Goal: Task Accomplishment & Management: Manage account settings

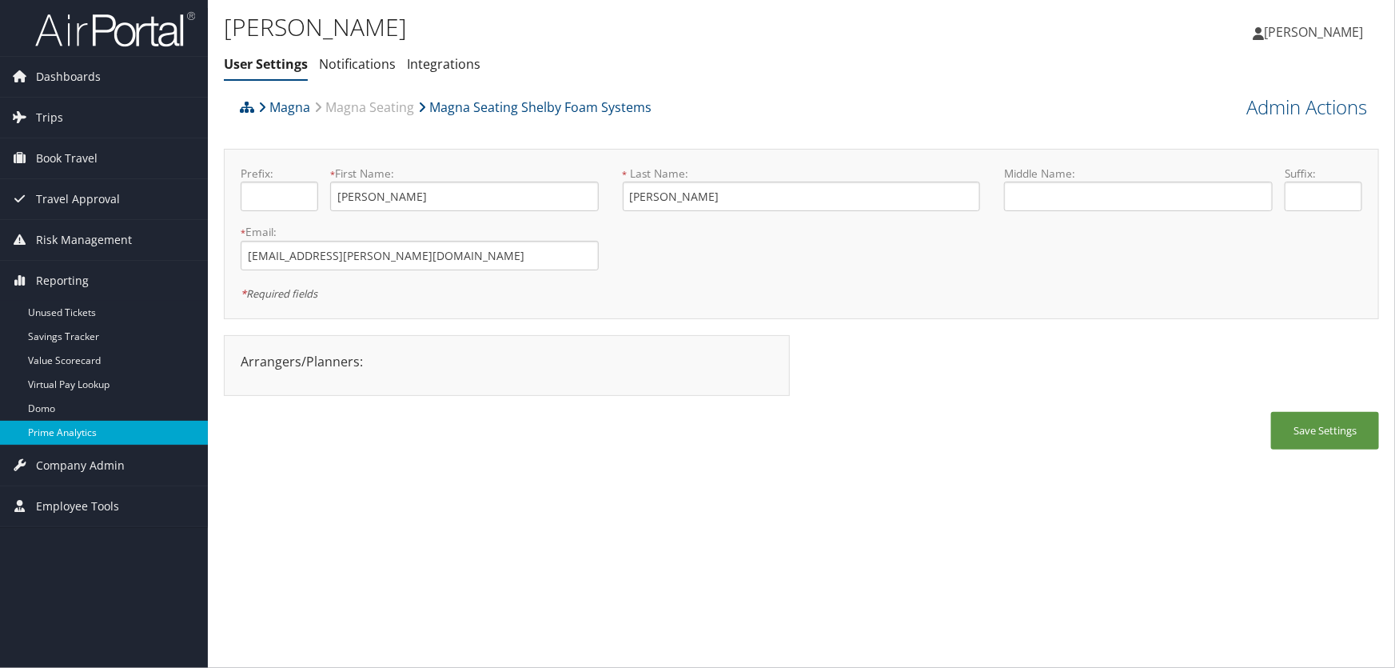
click at [68, 430] on link "Prime Analytics" at bounding box center [104, 433] width 208 height 24
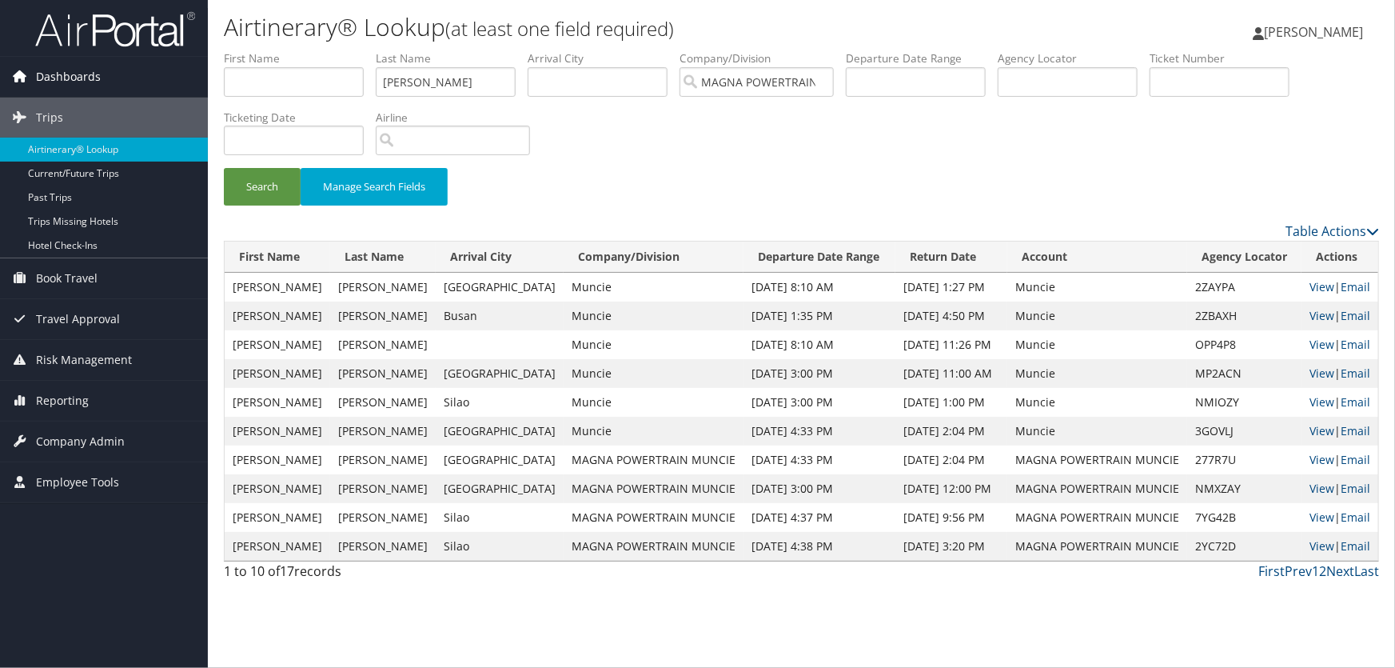
click at [71, 76] on span "Dashboards" at bounding box center [68, 77] width 65 height 40
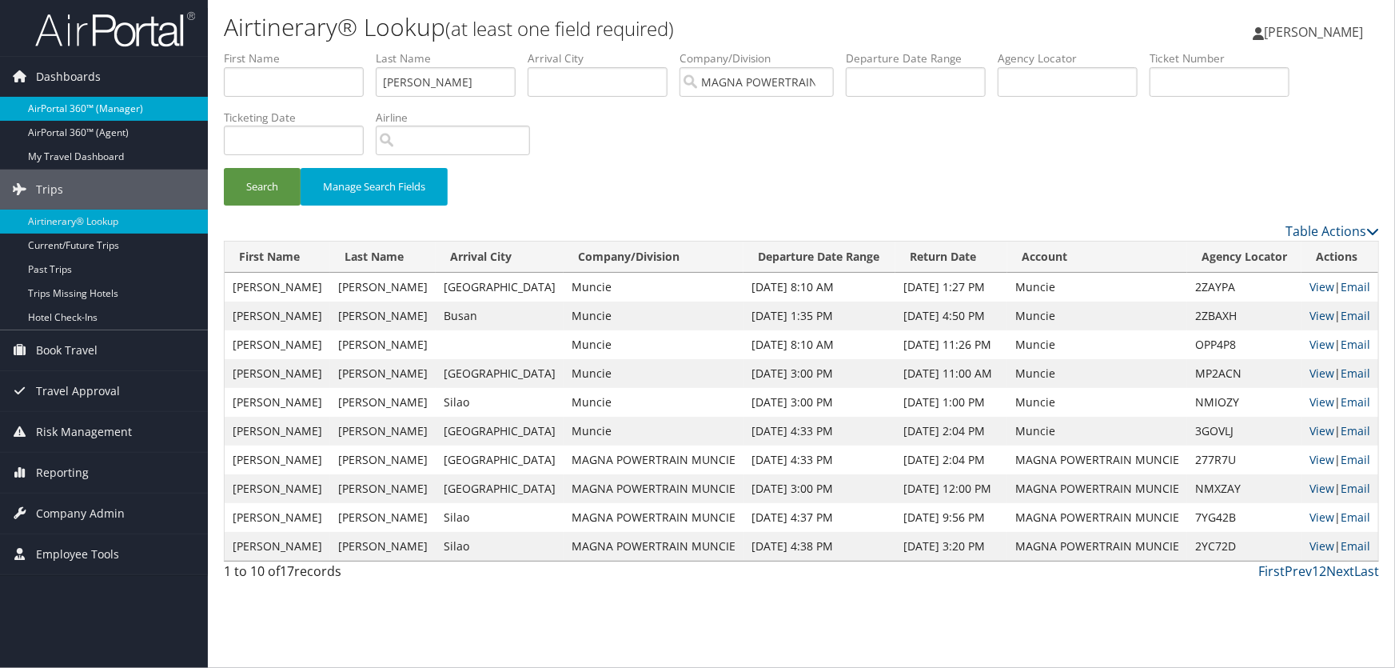
click at [73, 106] on link "AirPortal 360™ (Manager)" at bounding box center [104, 109] width 208 height 24
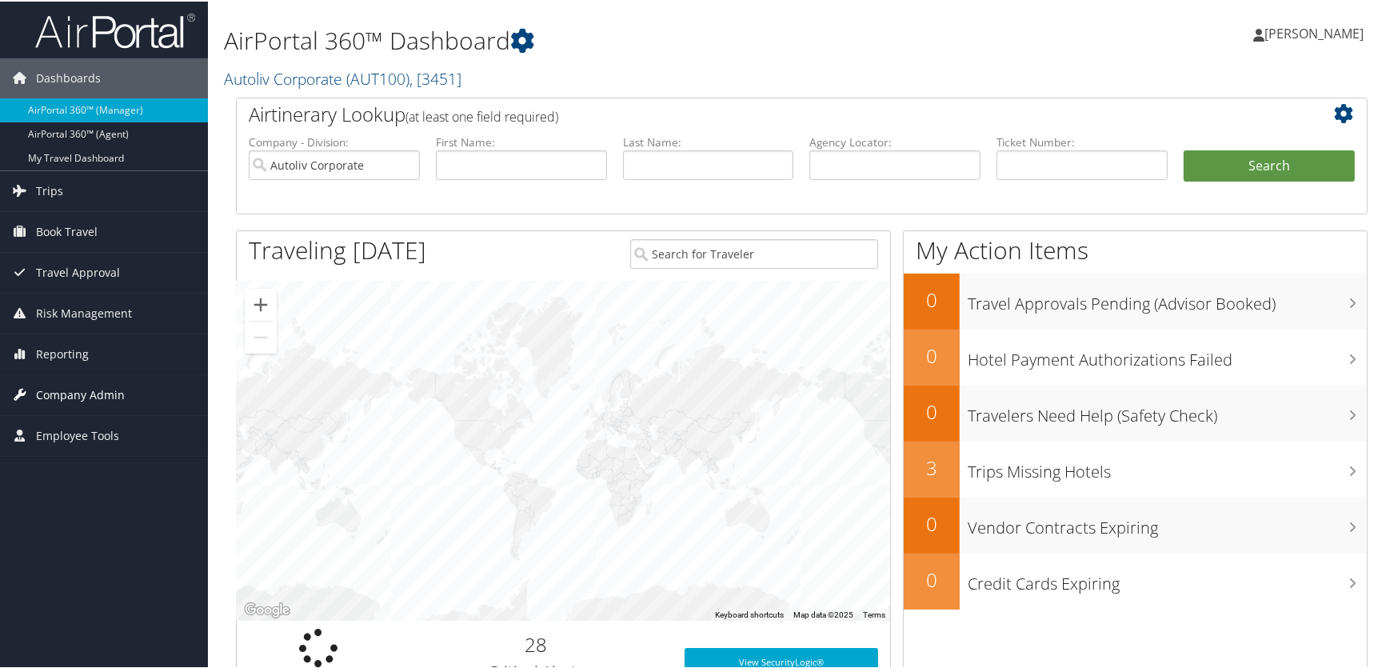
click at [56, 391] on span "Company Admin" at bounding box center [80, 393] width 89 height 40
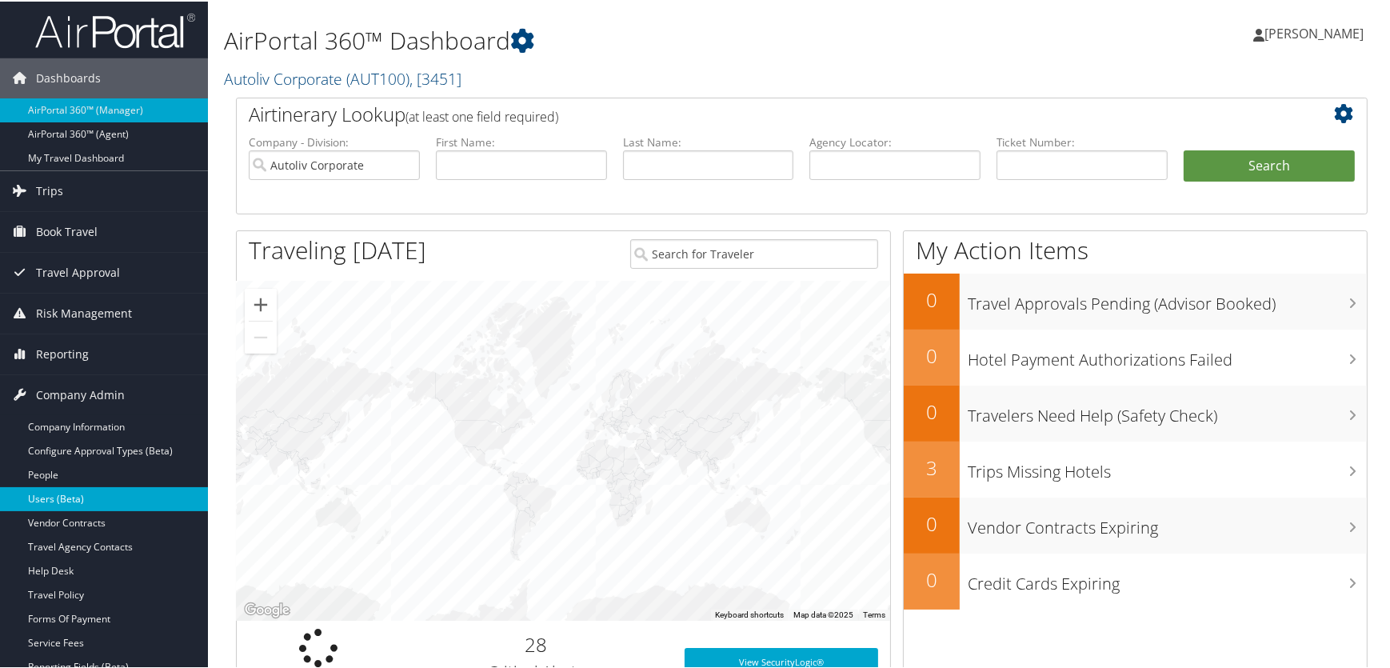
click at [65, 497] on link "Users (Beta)" at bounding box center [104, 497] width 208 height 24
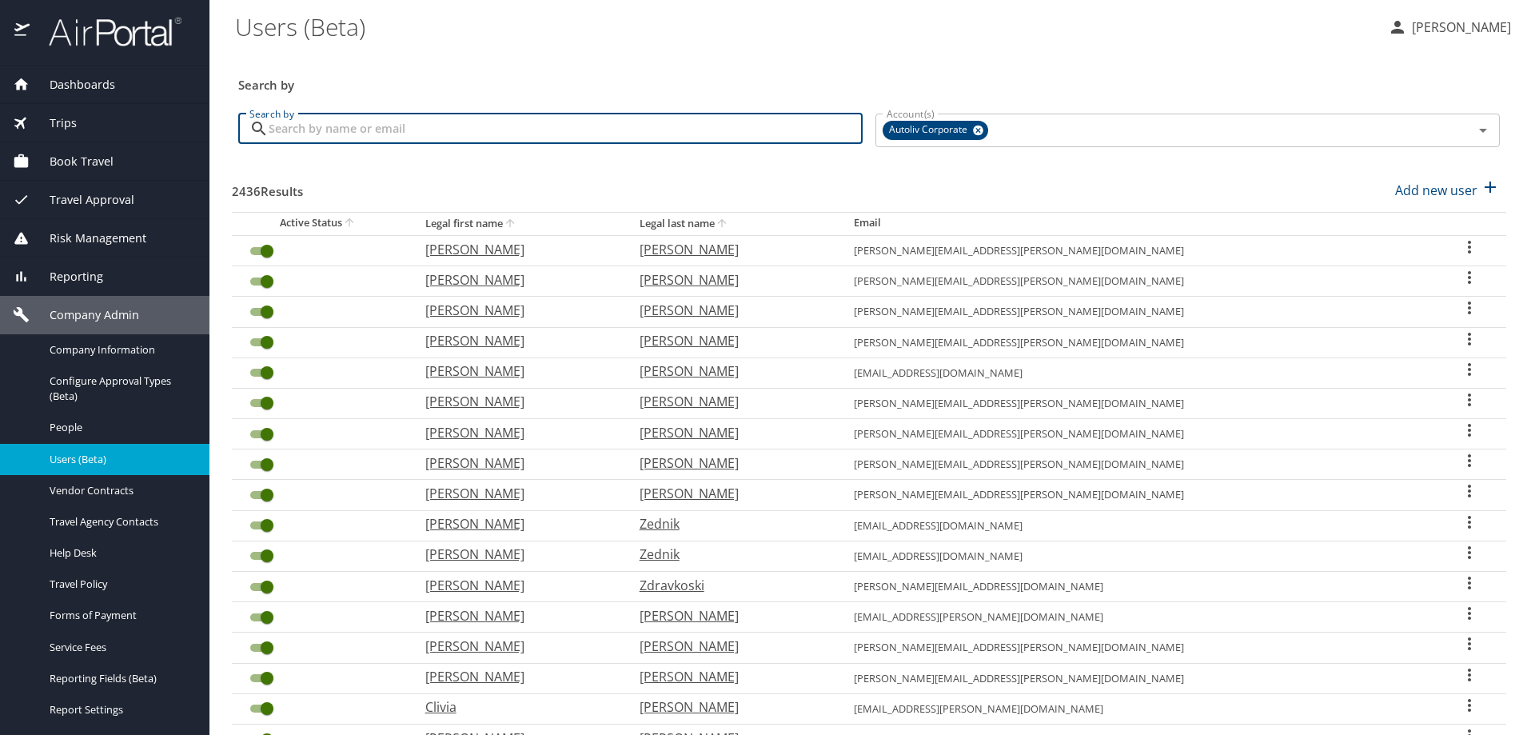
click at [415, 130] on input "Search by" at bounding box center [566, 129] width 594 height 30
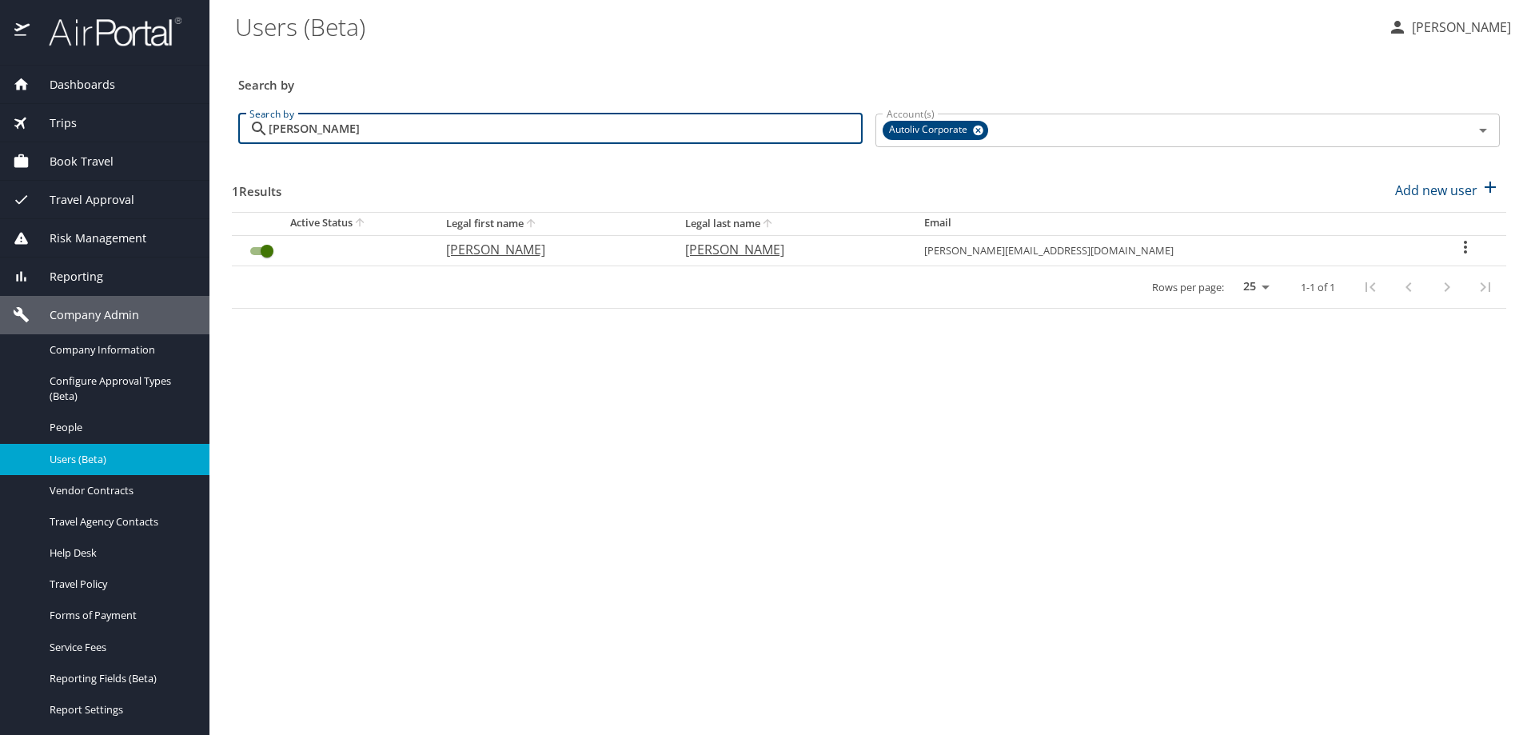
type input "sanchez pacheco"
click at [1456, 242] on icon "User Search Table" at bounding box center [1465, 246] width 19 height 19
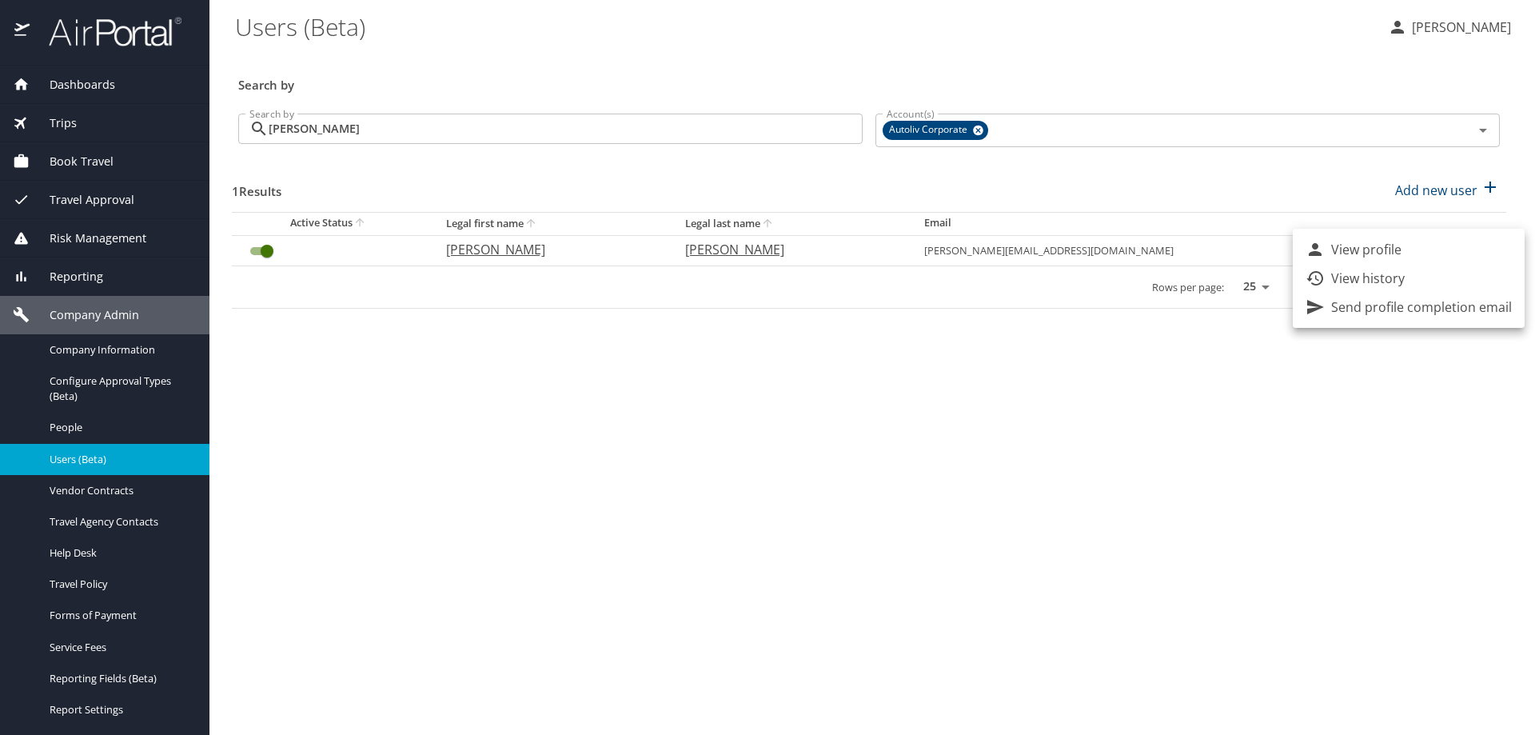
click at [1333, 244] on p "View profile" at bounding box center [1366, 249] width 70 height 19
select select "US"
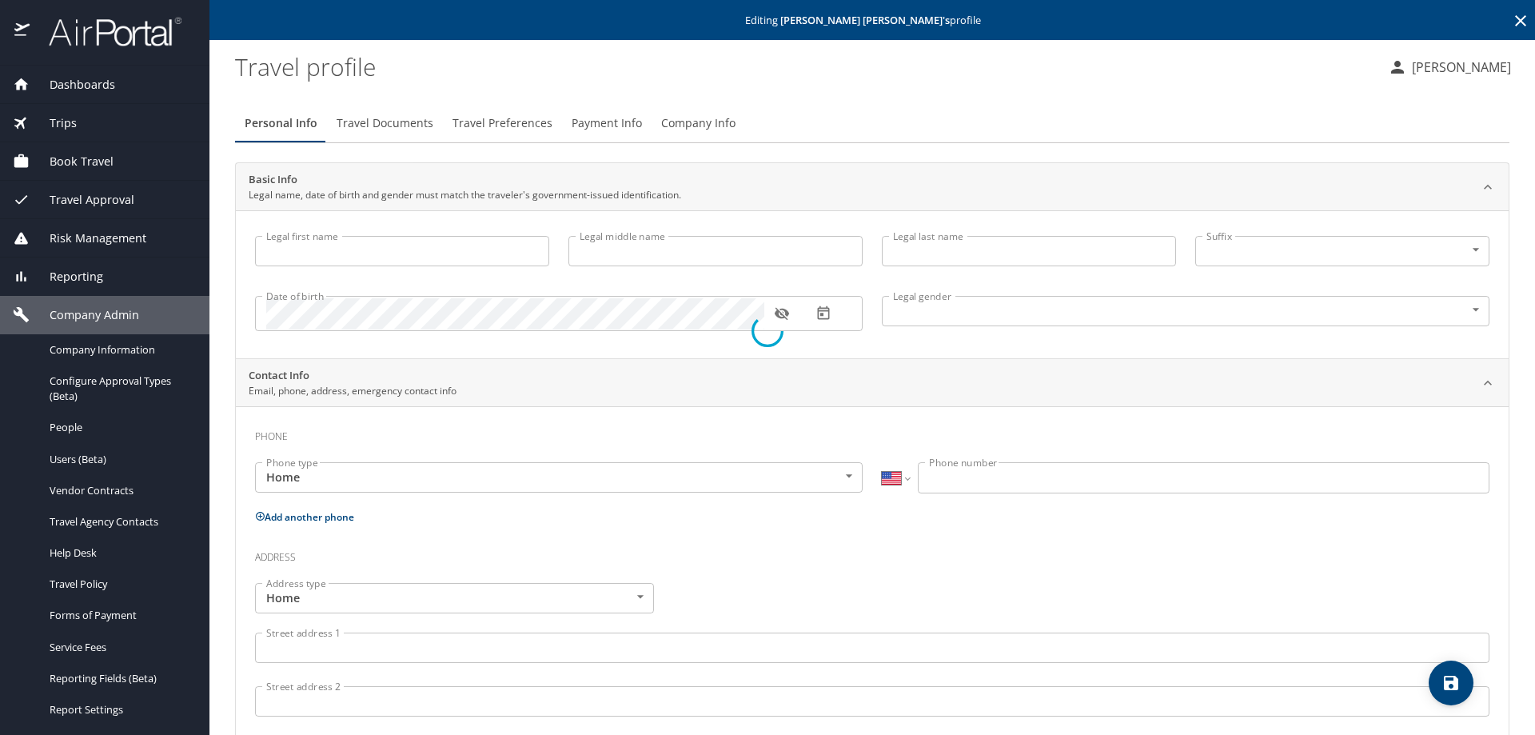
type input "Gloria"
type input "Guadalupe"
type input "Sanchez Pacheco"
type input "Female"
type input "Javier"
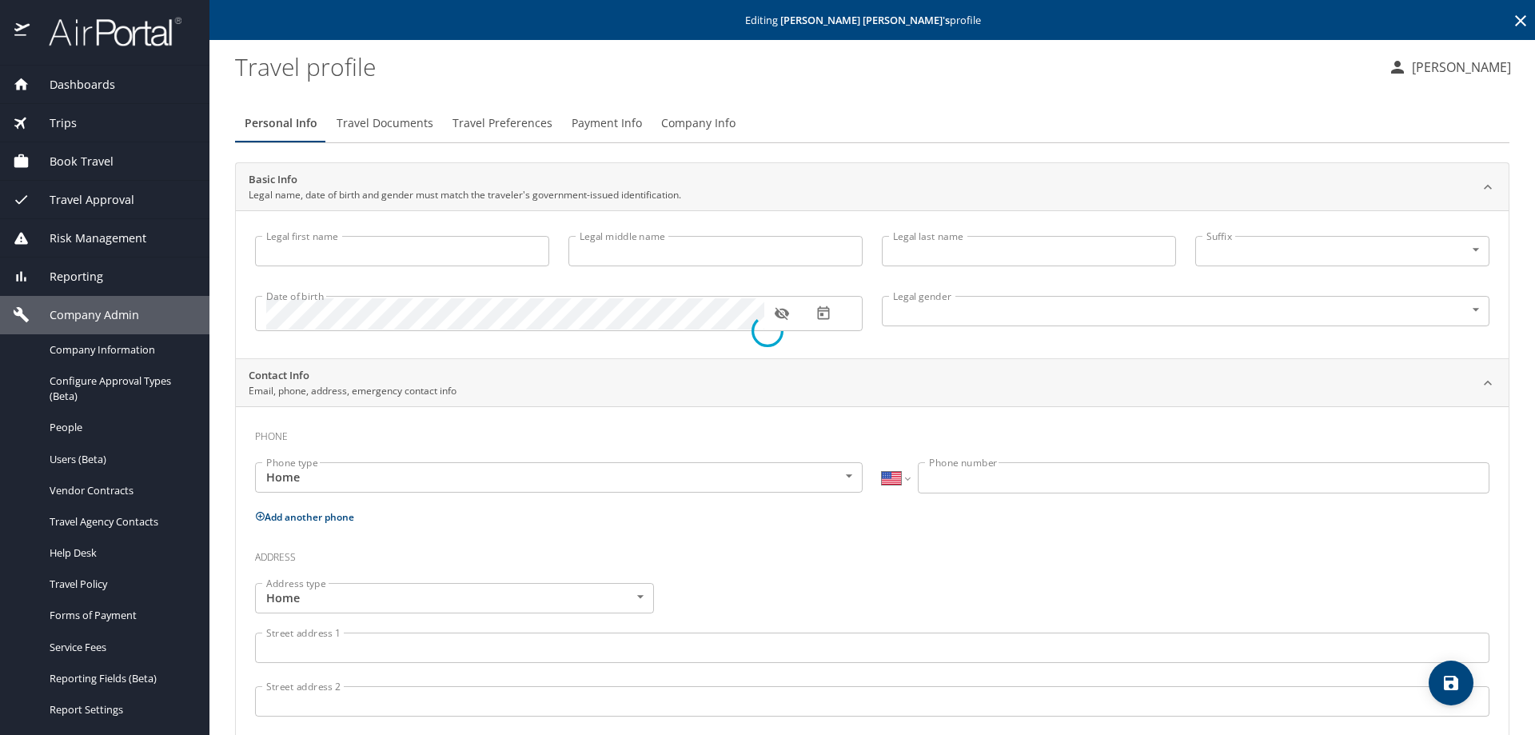
type input "Pe A"
select select "MX"
type input "442 540 0872"
select select "MX"
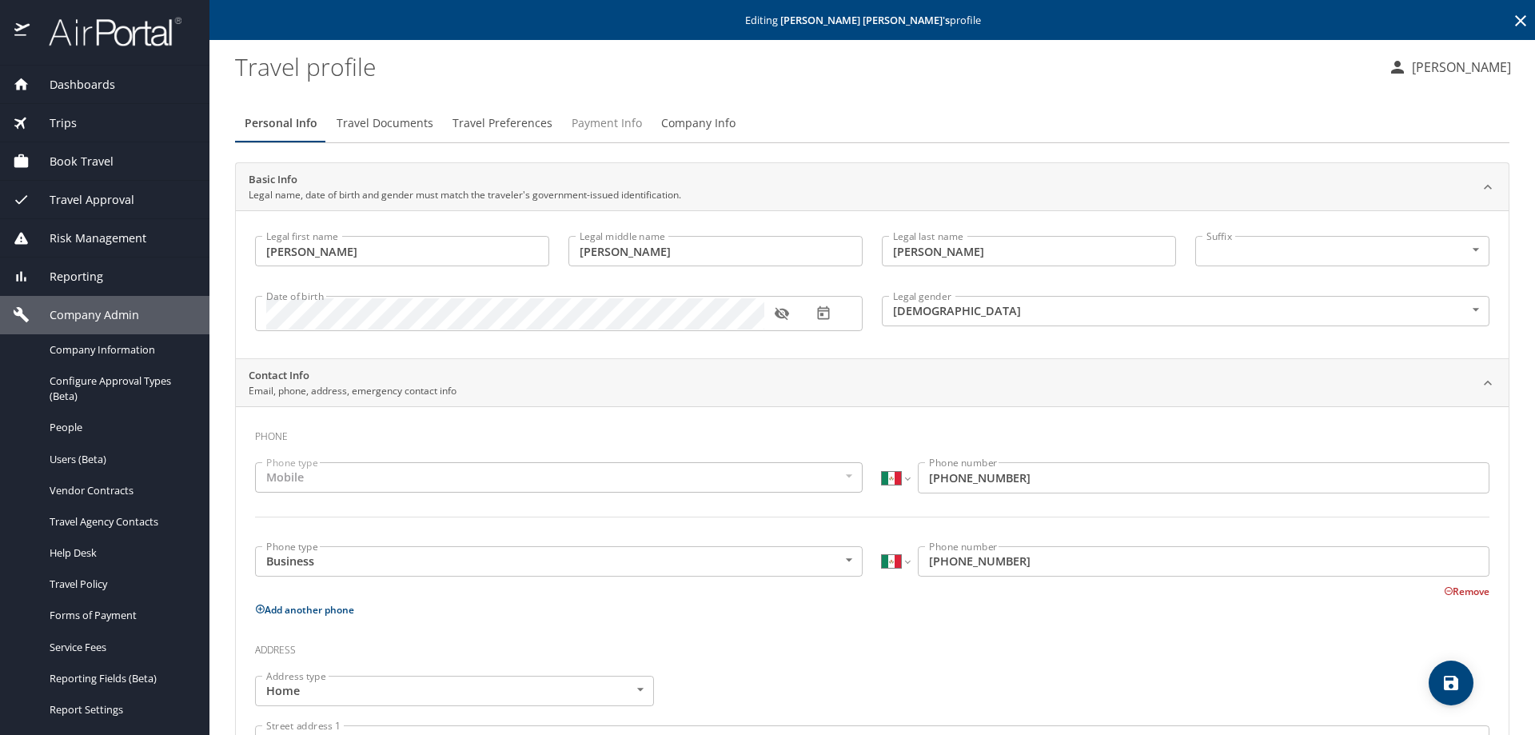
click at [601, 117] on span "Payment Info" at bounding box center [607, 124] width 70 height 20
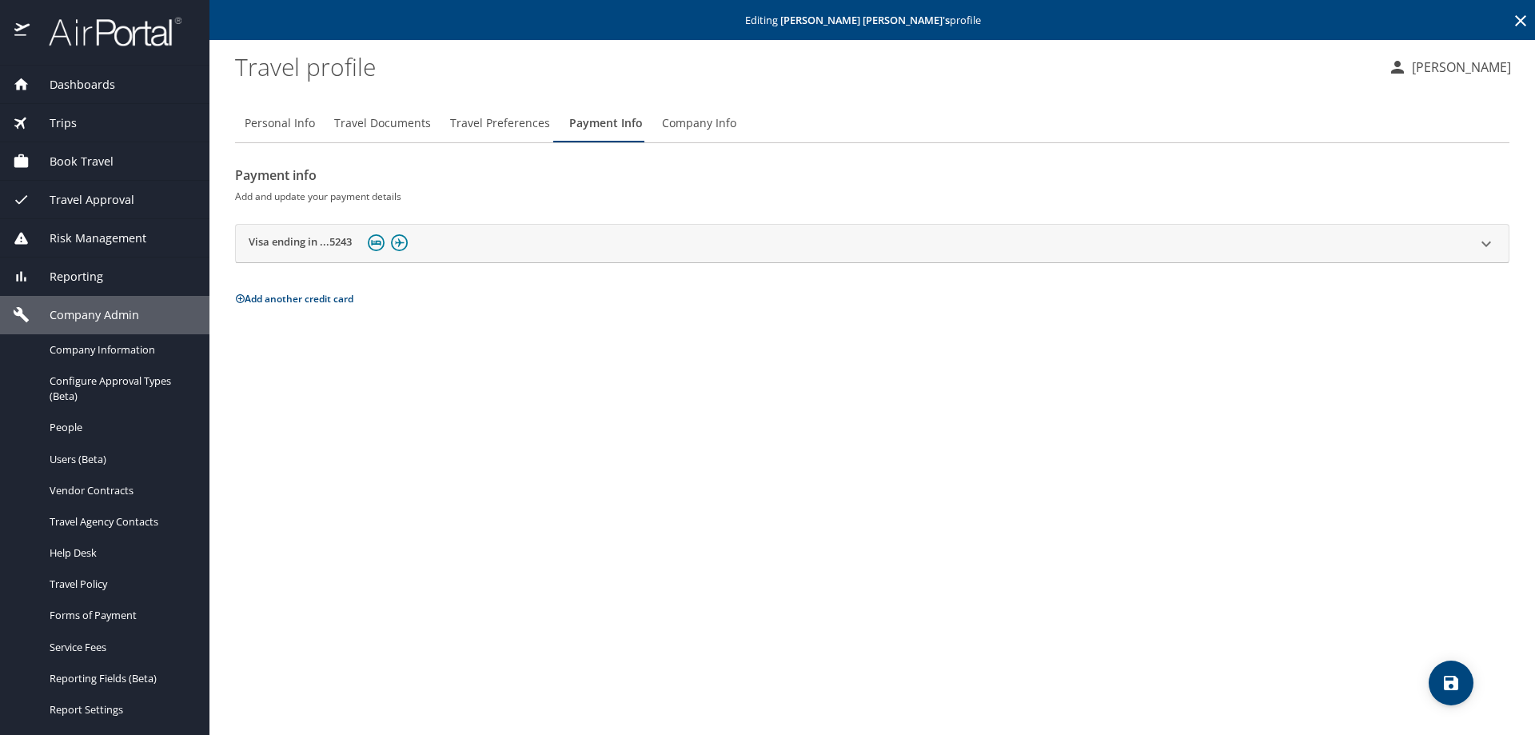
click at [1486, 240] on icon at bounding box center [1486, 243] width 19 height 19
